Goal: Information Seeking & Learning: Learn about a topic

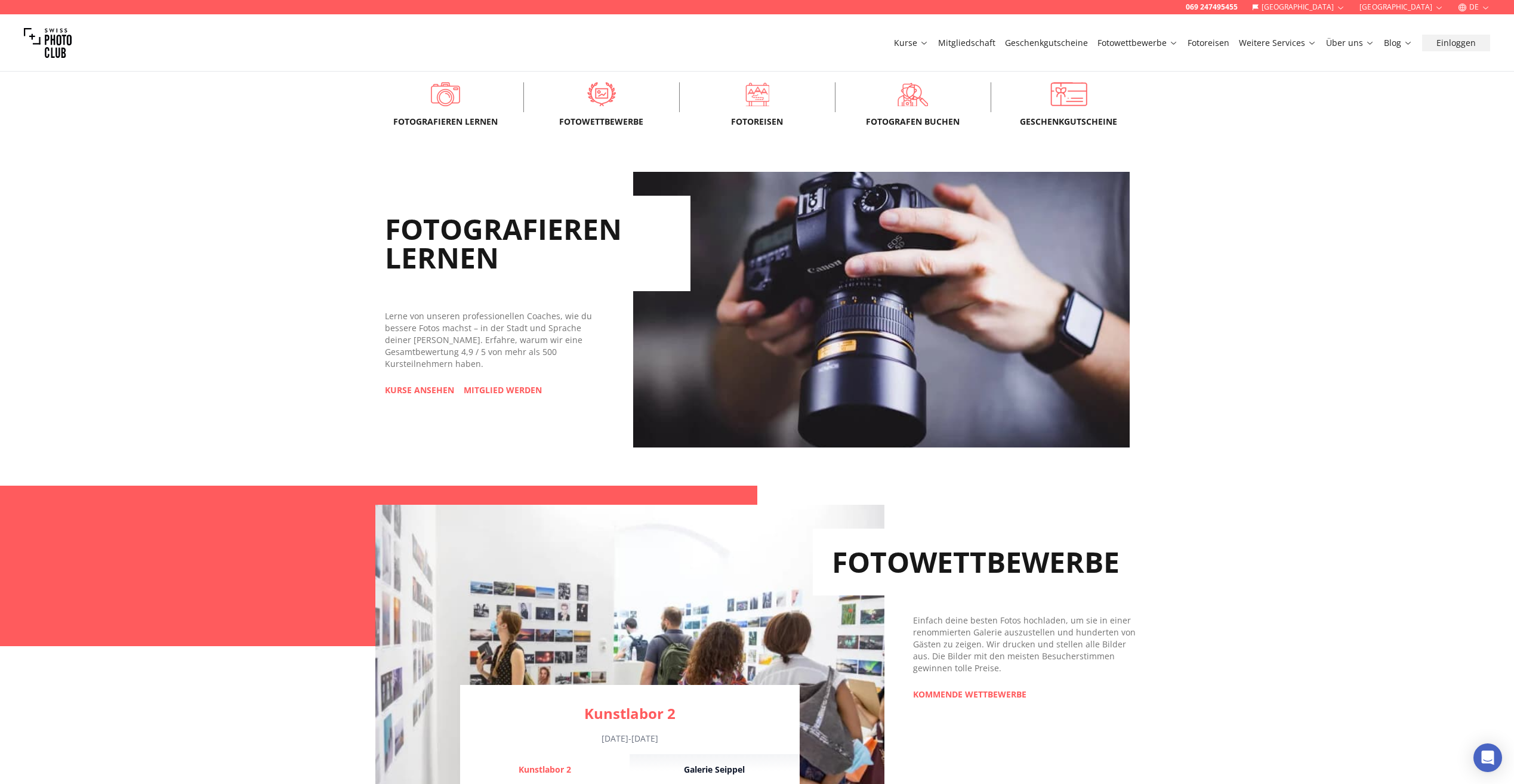
scroll to position [477, 0]
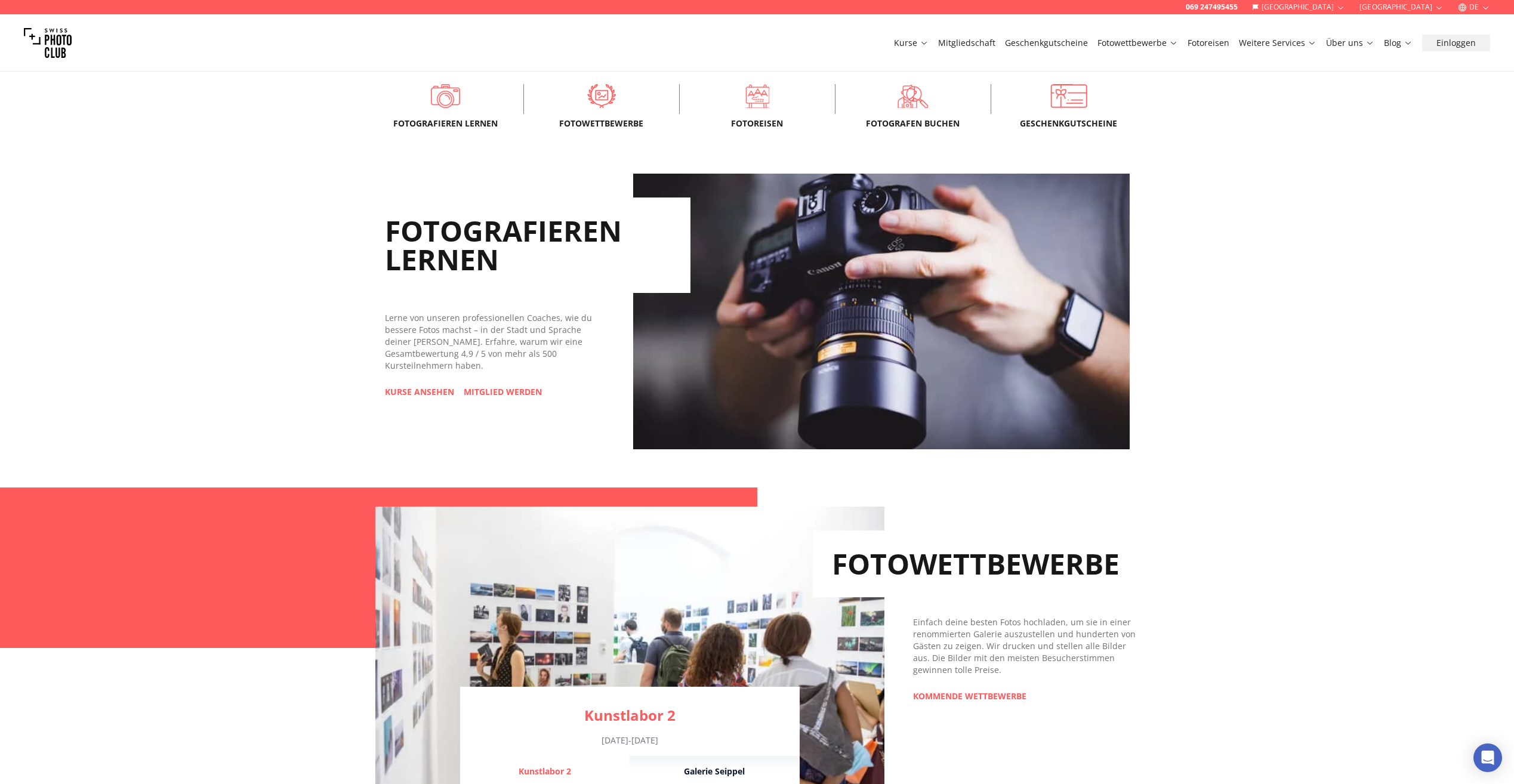
click at [603, 119] on span "Fotowettbewerbe" at bounding box center [601, 123] width 117 height 12
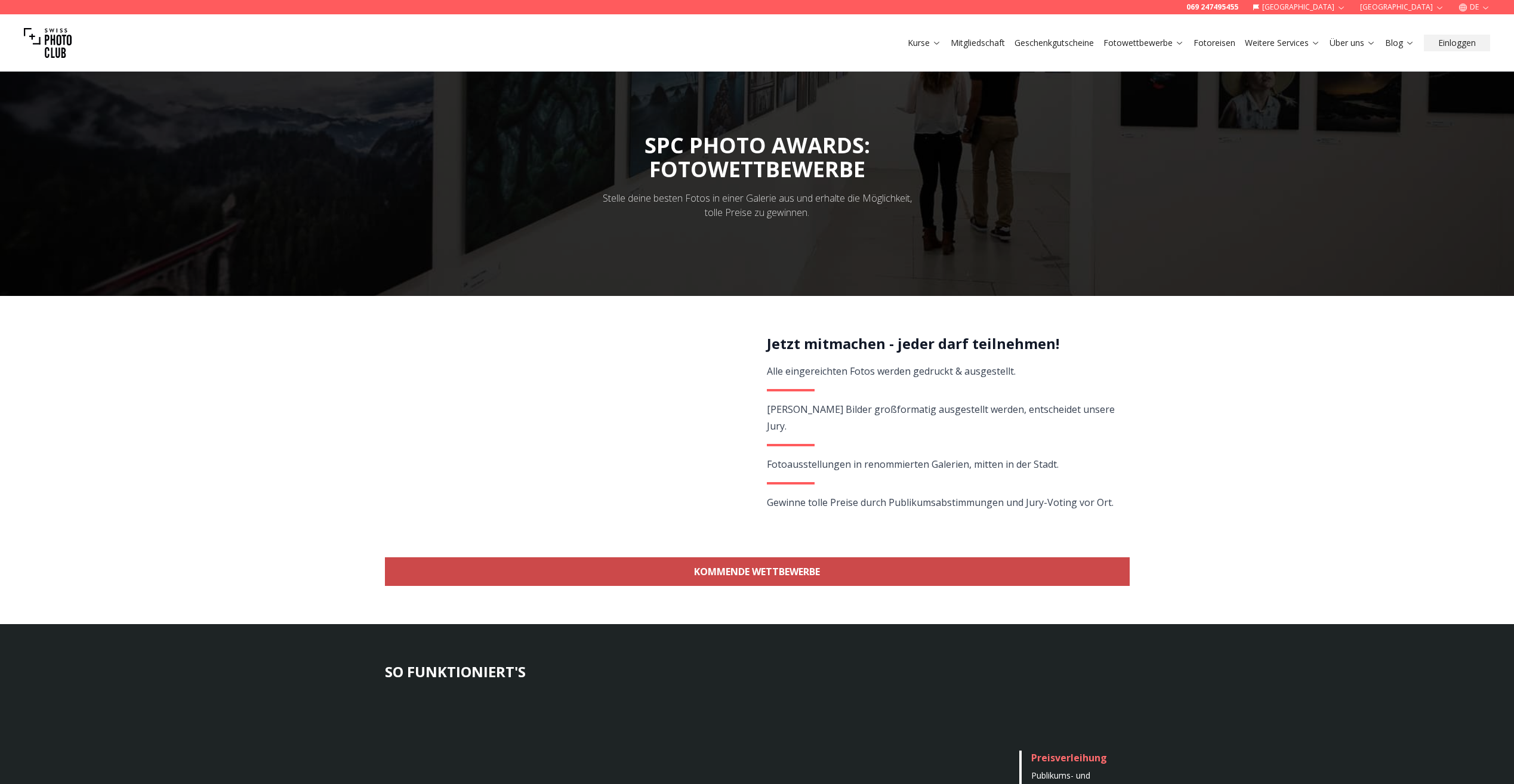
click at [810, 572] on link "KOMMENDE WETTBEWERBE" at bounding box center [757, 571] width 745 height 28
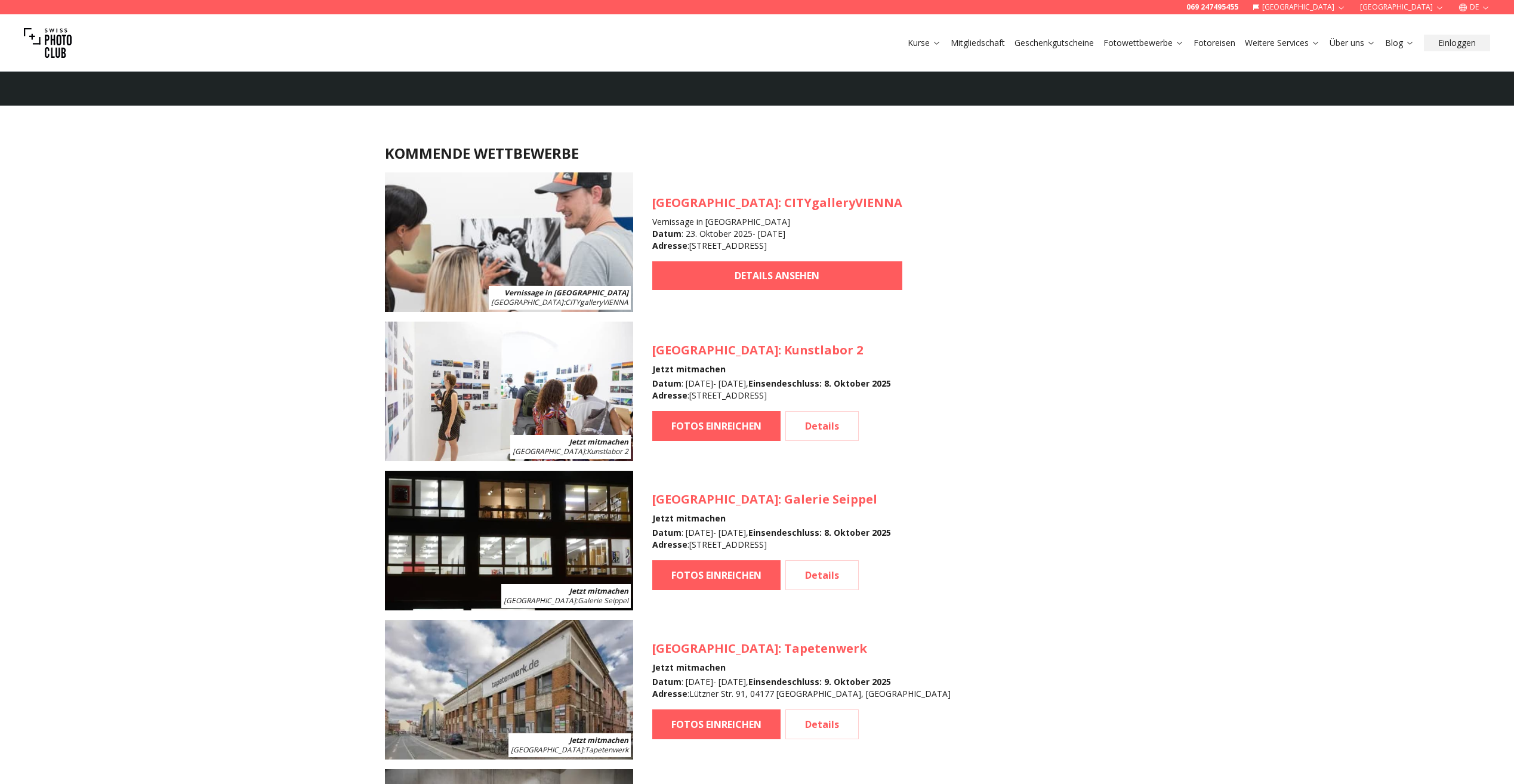
scroll to position [1063, 0]
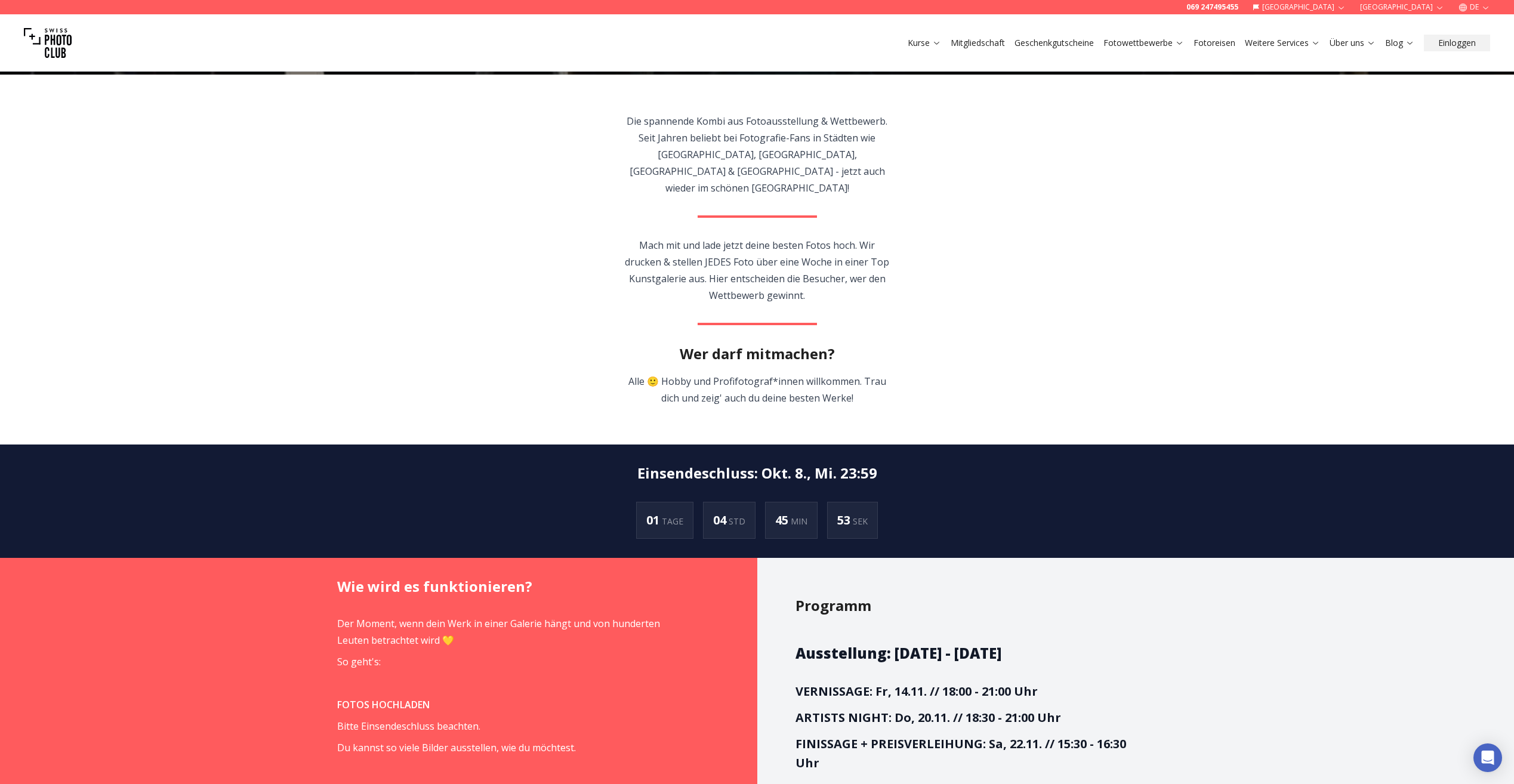
scroll to position [52, 0]
